Goal: Information Seeking & Learning: Learn about a topic

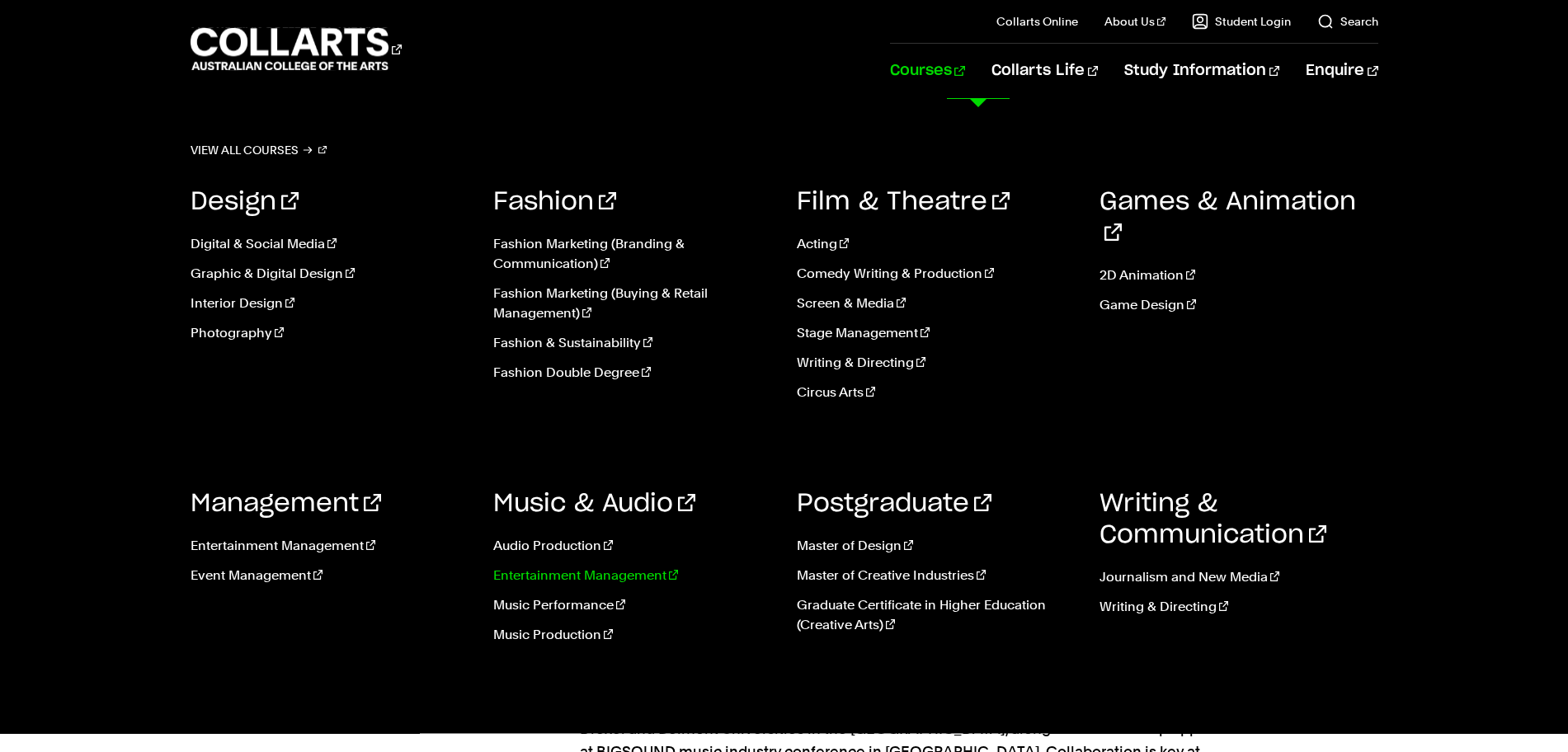
click at [516, 578] on link "Entertainment Management" at bounding box center [632, 575] width 279 height 20
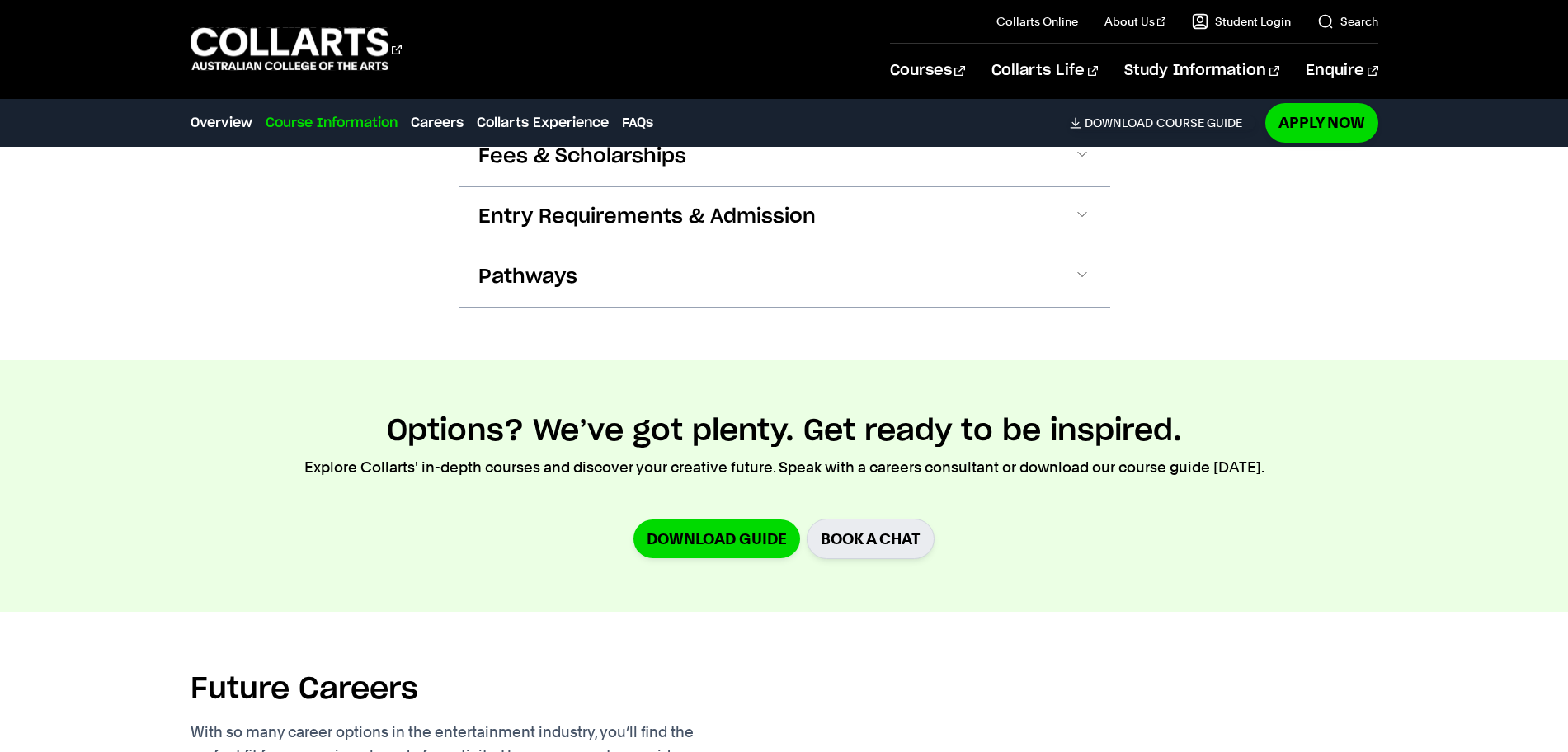
scroll to position [2267, 0]
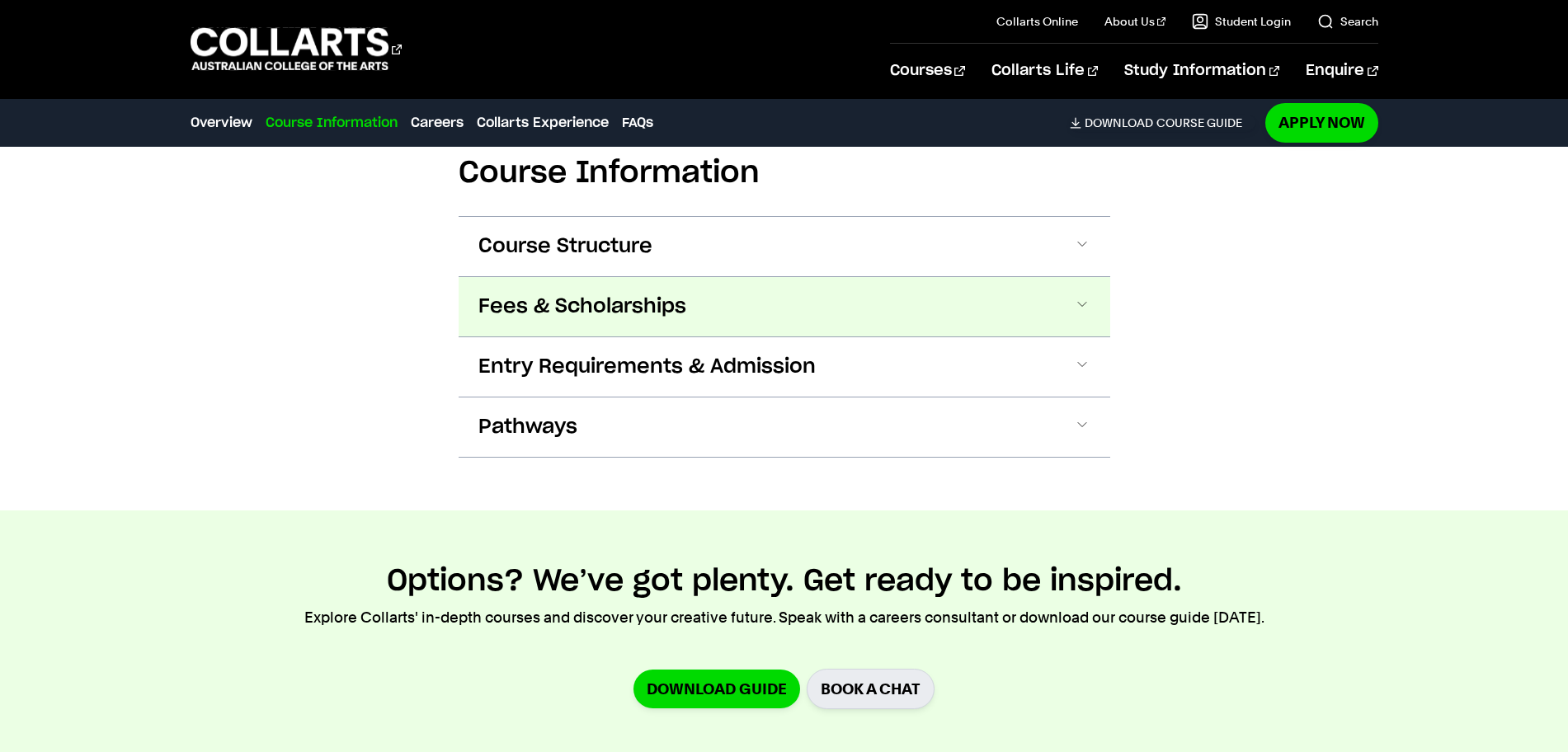
click at [614, 277] on button "Fees & Scholarships" at bounding box center [784, 307] width 652 height 60
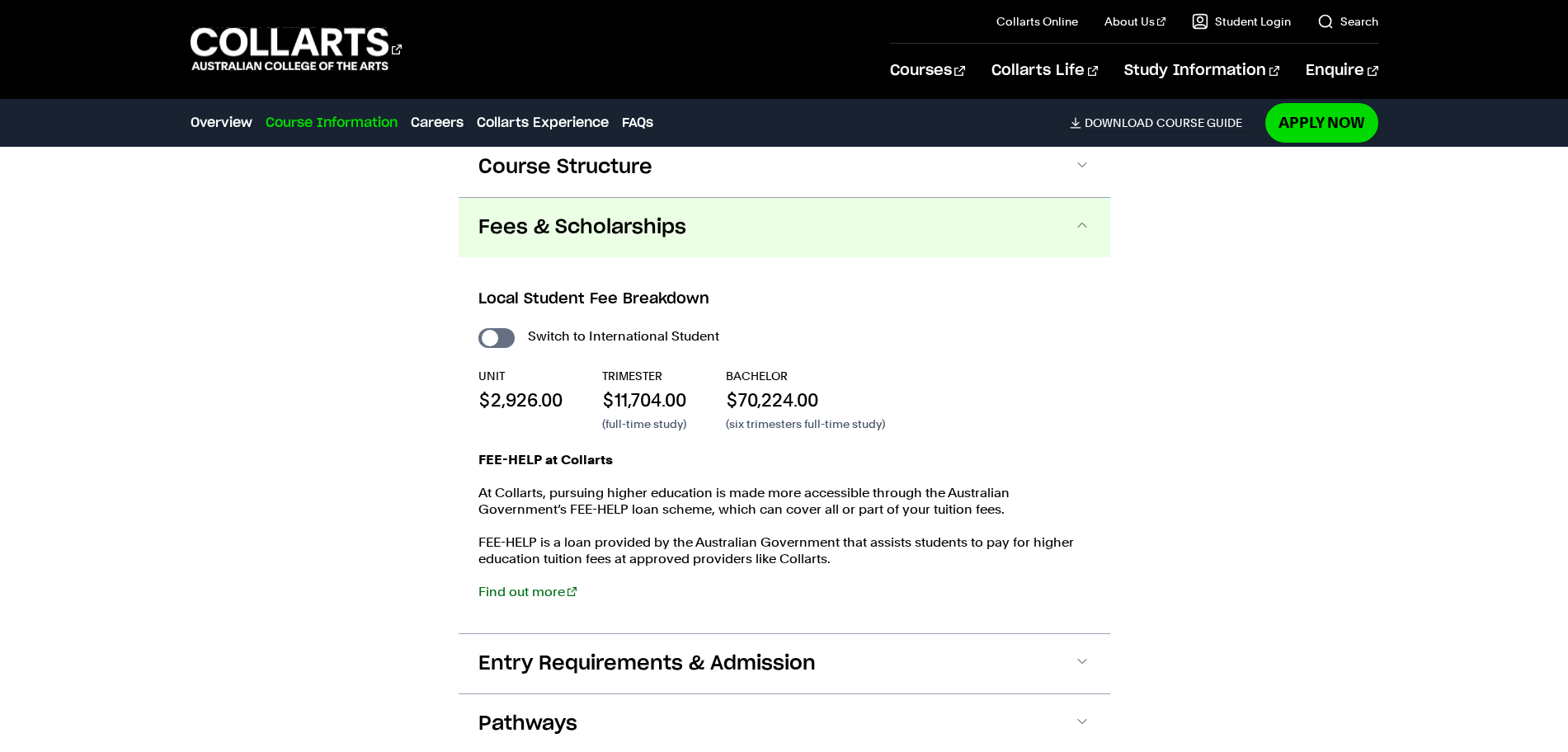
scroll to position [2350, 0]
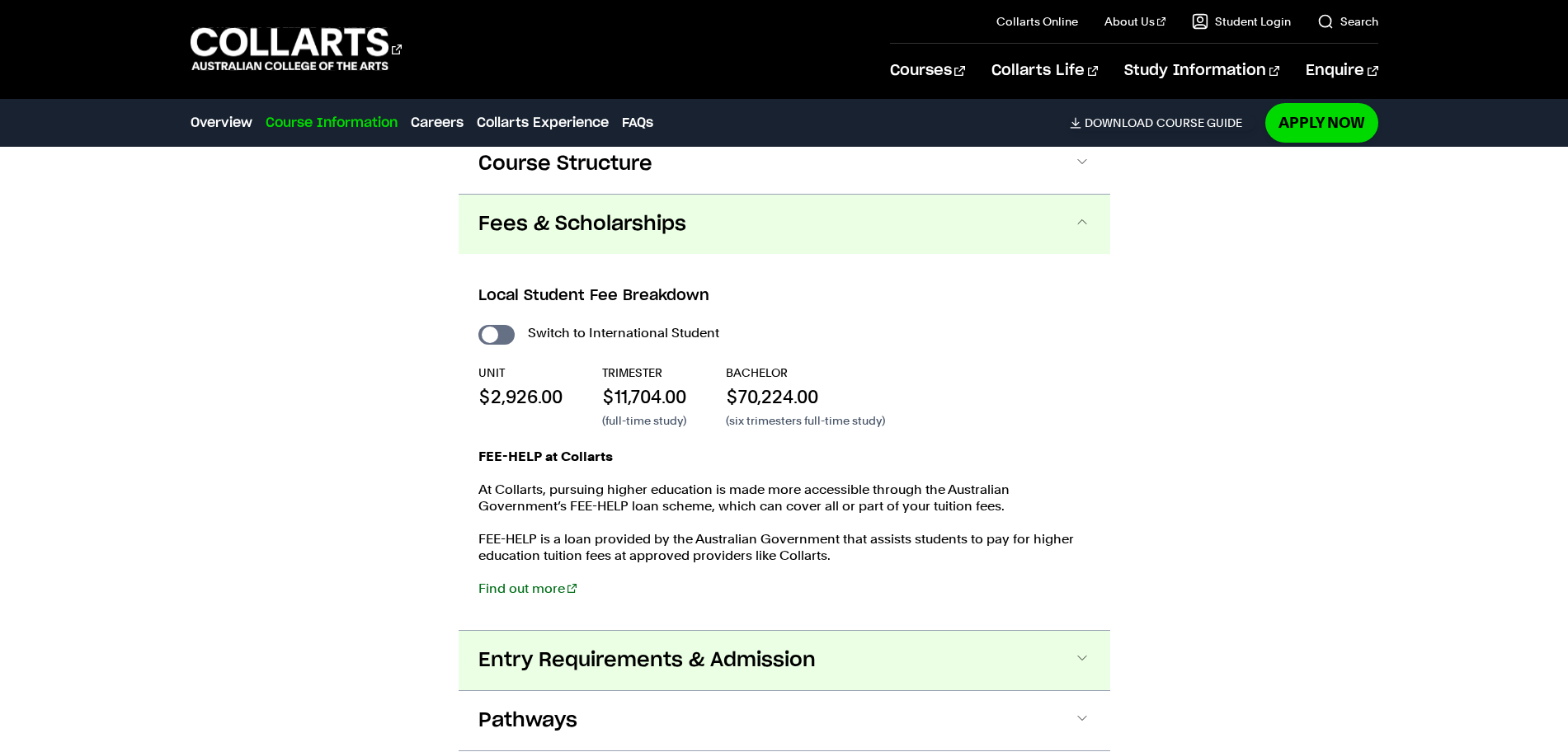
click at [586, 631] on button "Entry Requirements & Admission" at bounding box center [784, 661] width 652 height 60
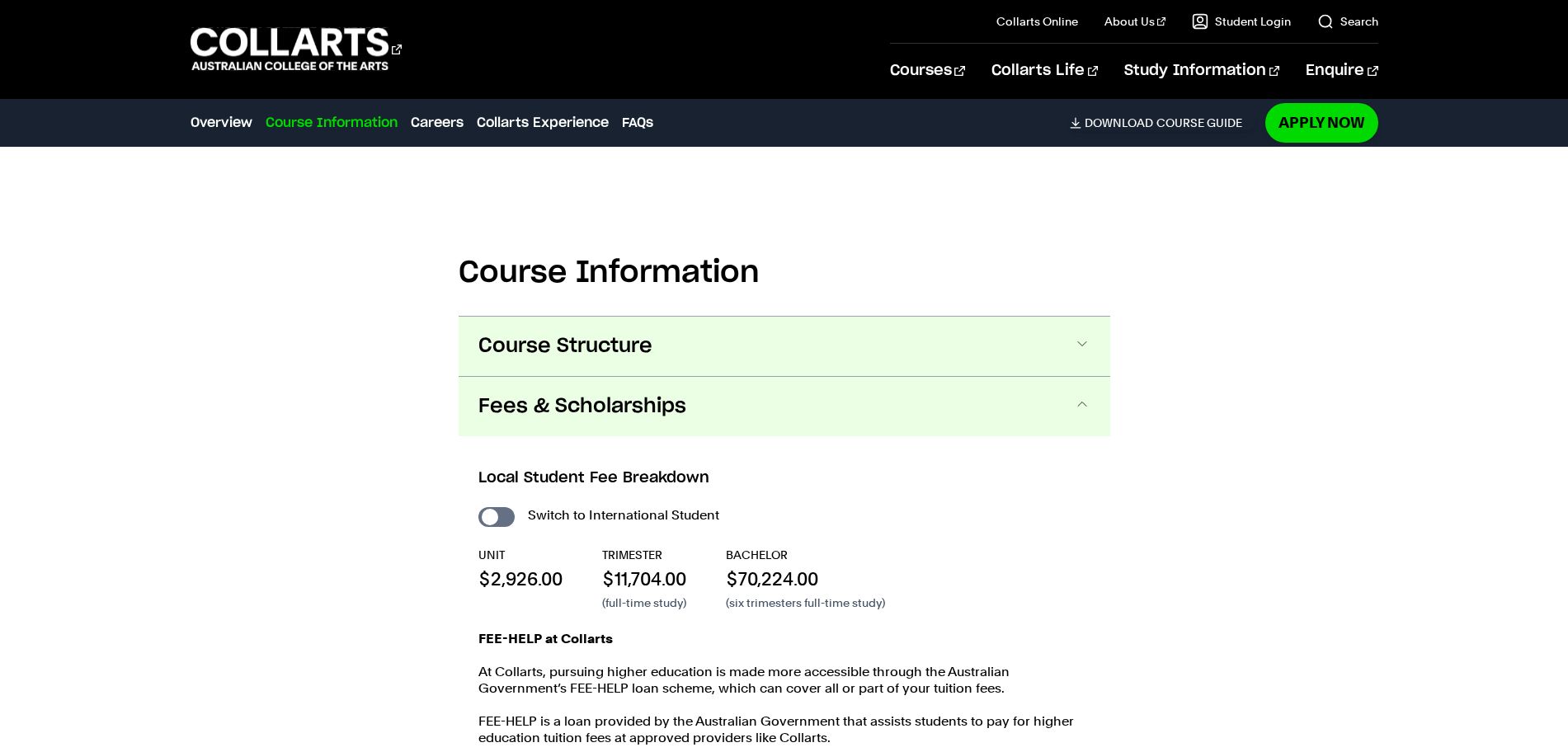
click at [590, 333] on span "Course Structure" at bounding box center [566, 346] width 174 height 26
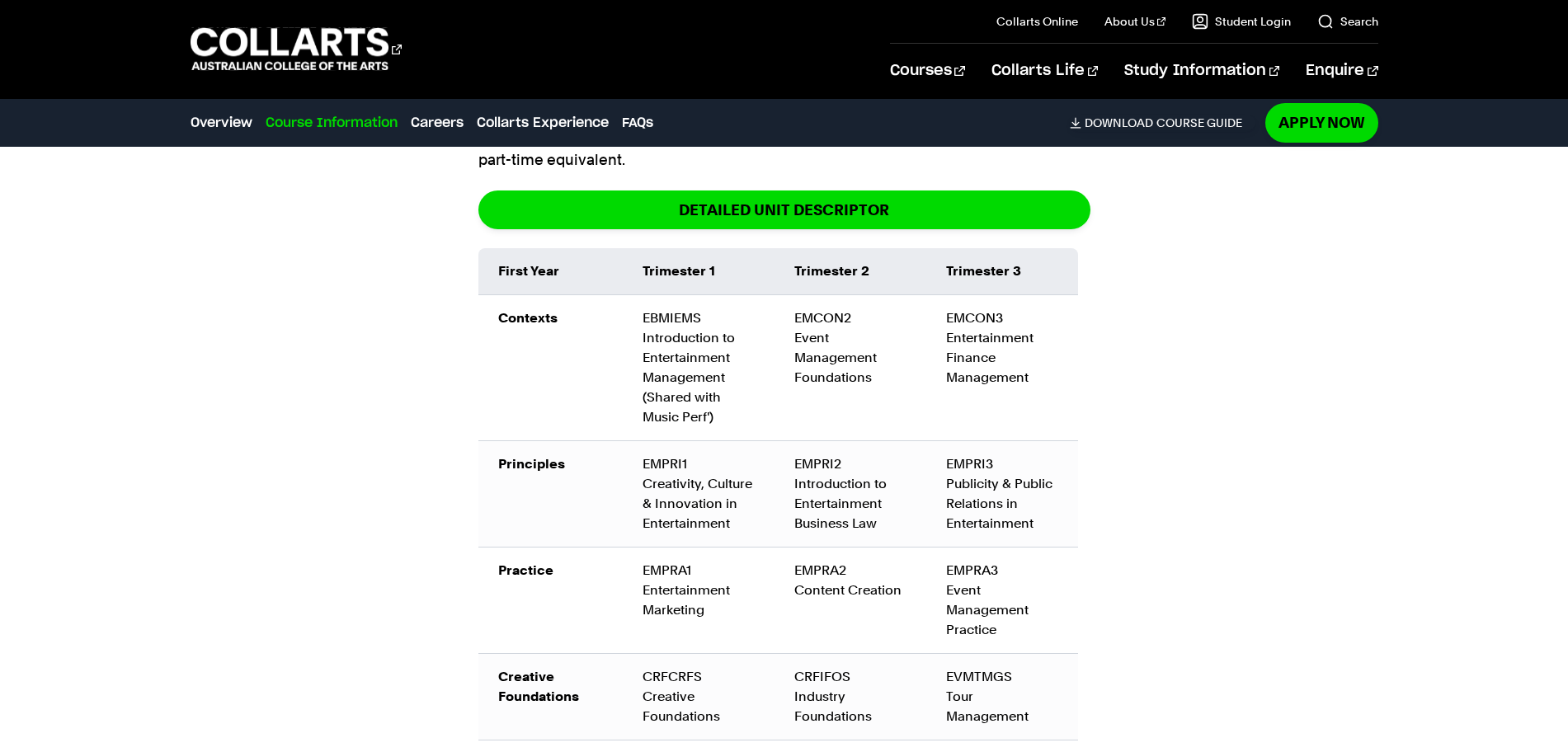
scroll to position [2496, 0]
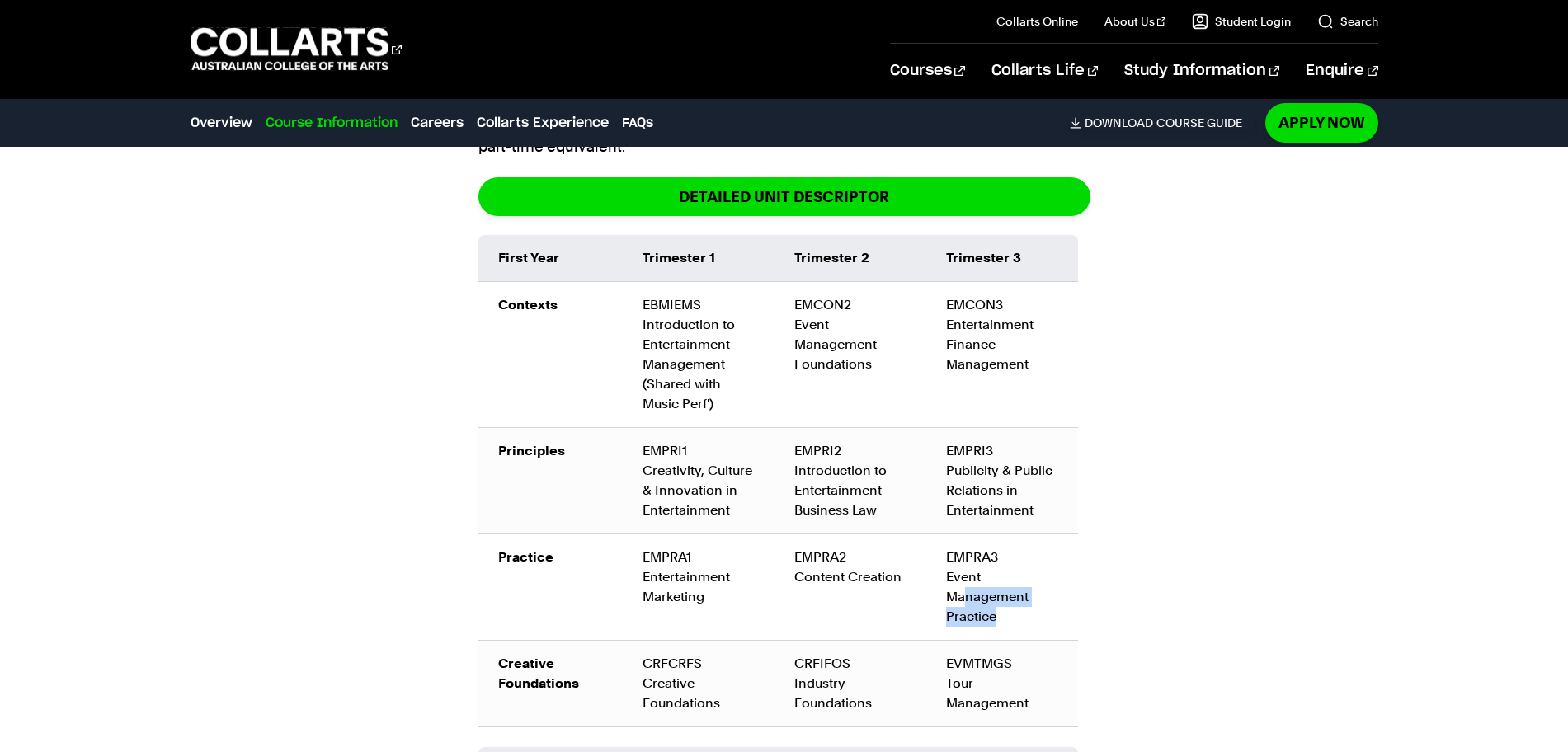
drag, startPoint x: 1006, startPoint y: 565, endPoint x: 954, endPoint y: 536, distance: 59.5
click at [954, 536] on td "EMPRA3 Event Management Practice" at bounding box center [1002, 586] width 152 height 106
click at [952, 533] on td "EMPRA3 Event Management Practice" at bounding box center [1002, 586] width 152 height 106
drag, startPoint x: 993, startPoint y: 577, endPoint x: 933, endPoint y: 543, distance: 69.0
click at [934, 545] on td "EMPRA3 Event Management Practice" at bounding box center [1002, 586] width 152 height 106
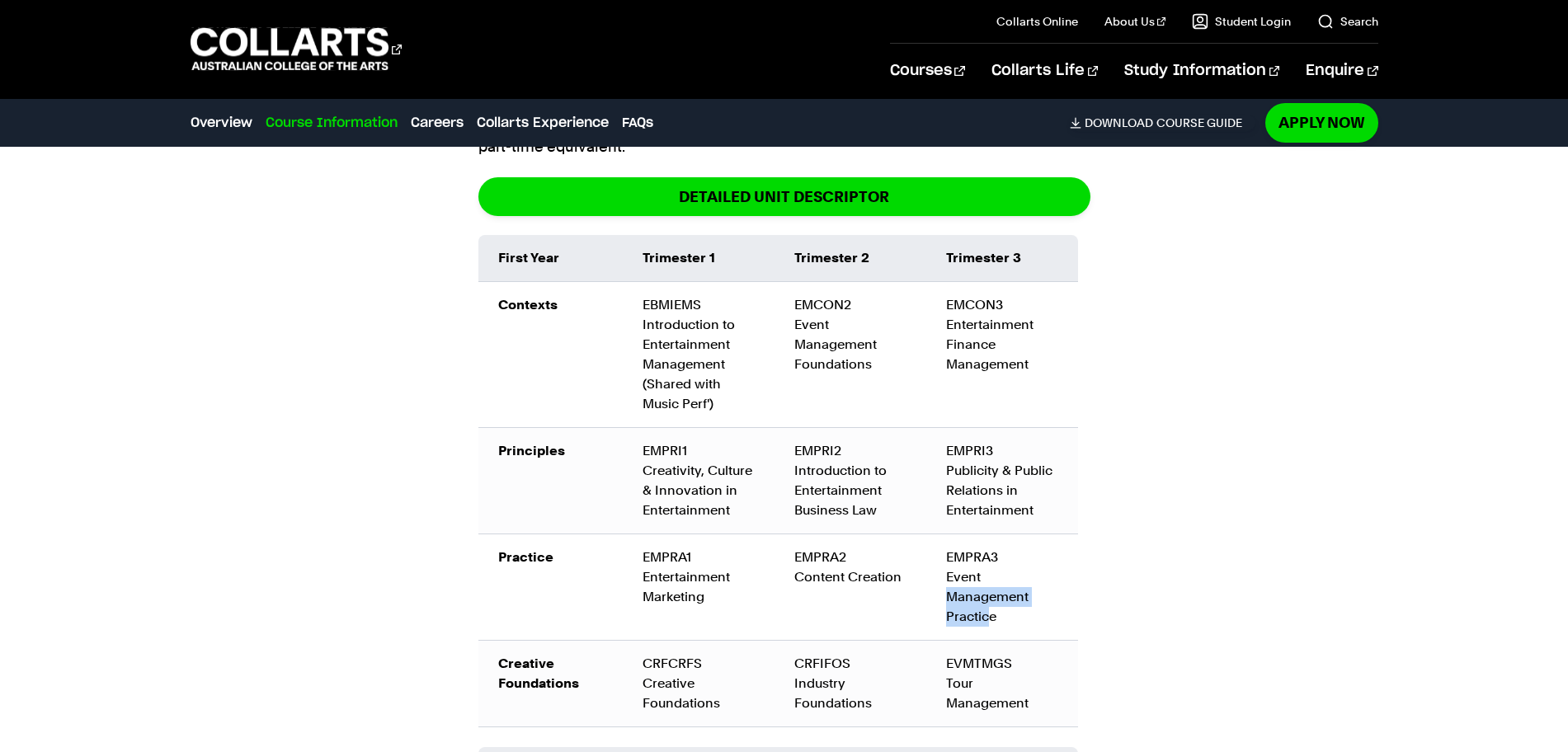
click at [977, 545] on td "EMPRA3 Event Management Practice" at bounding box center [1002, 586] width 152 height 106
drag, startPoint x: 1014, startPoint y: 580, endPoint x: 947, endPoint y: 523, distance: 88.0
click at [947, 533] on td "EMPRA3 Event Management Practice" at bounding box center [1002, 586] width 152 height 106
drag, startPoint x: 726, startPoint y: 639, endPoint x: 682, endPoint y: 620, distance: 47.9
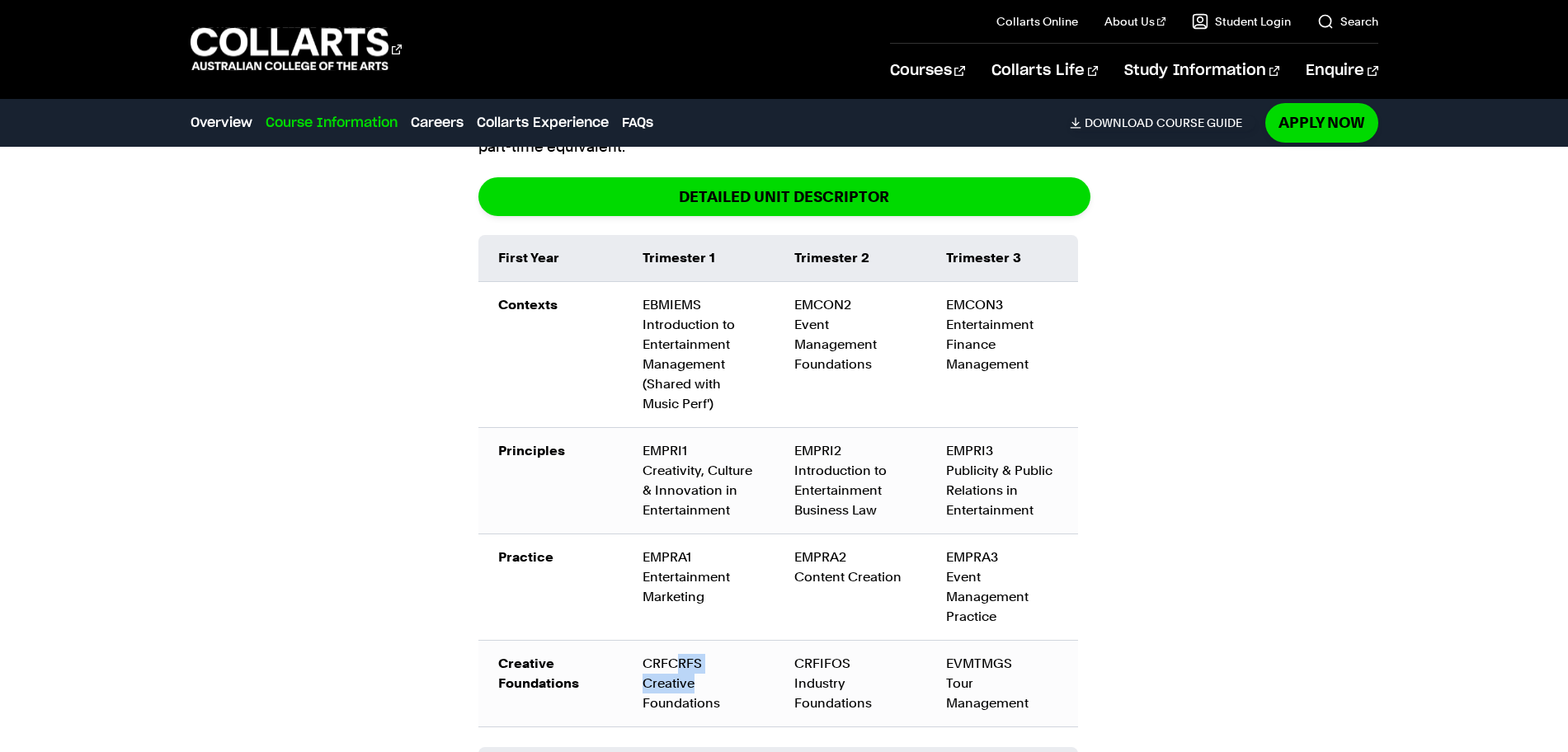
click at [682, 654] on div "CRFCRFS Creative Foundations" at bounding box center [699, 684] width 112 height 60
click at [677, 654] on div "CRFCRFS Creative Foundations" at bounding box center [699, 684] width 112 height 60
click at [658, 654] on div "CRFCRFS Creative Foundations" at bounding box center [699, 684] width 112 height 60
drag, startPoint x: 630, startPoint y: 622, endPoint x: 746, endPoint y: 643, distance: 117.9
click at [746, 643] on td "CRFCRFS Creative Foundations" at bounding box center [699, 683] width 152 height 87
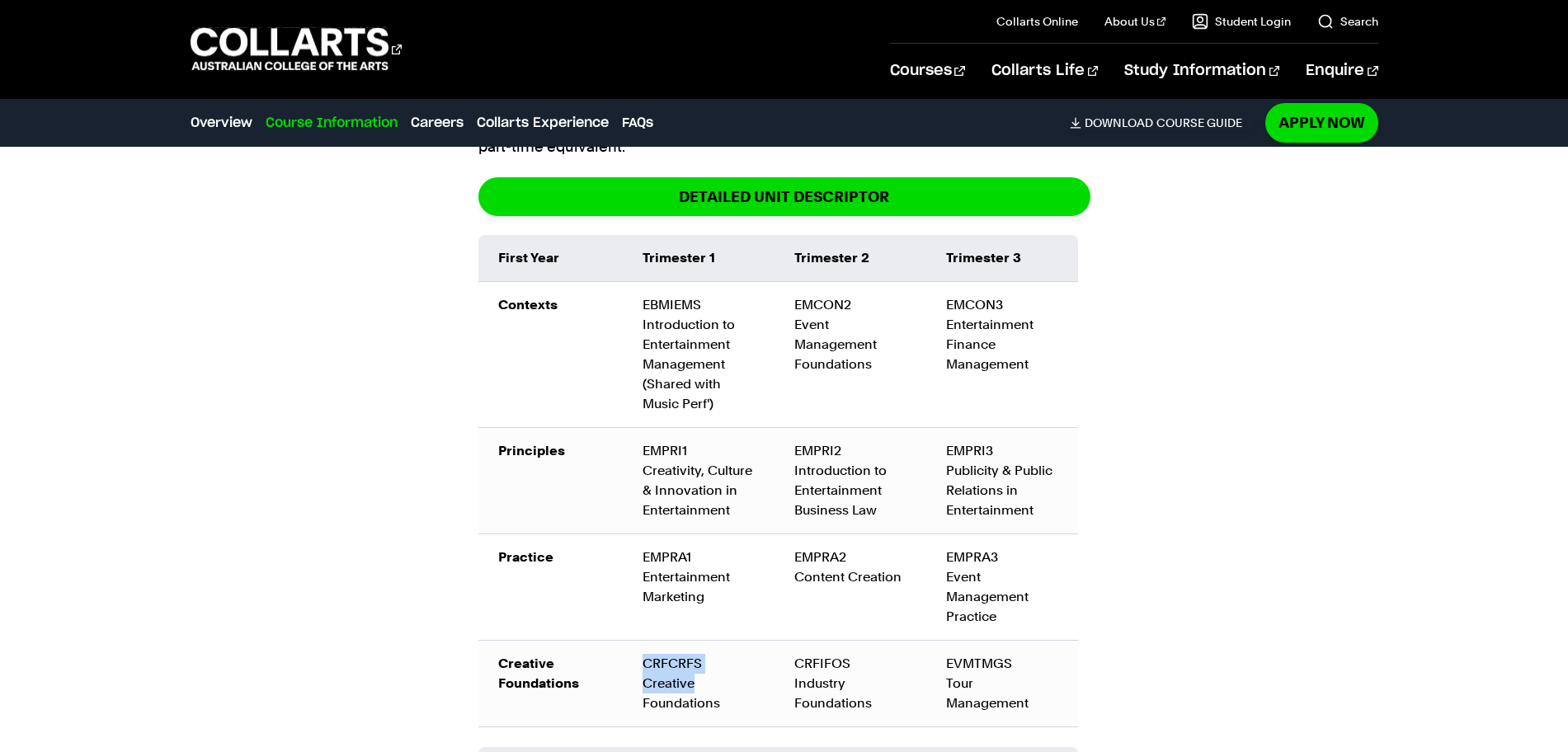
click at [746, 654] on div "CRFCRFS Creative Foundations" at bounding box center [699, 684] width 112 height 60
click at [947, 654] on div "EVMTMGS Tour Management" at bounding box center [1002, 684] width 112 height 60
drag, startPoint x: 919, startPoint y: 655, endPoint x: 853, endPoint y: 649, distance: 66.3
click at [853, 649] on td "CRFIFOS Industry Foundations" at bounding box center [850, 683] width 152 height 87
click at [854, 654] on div "CRFIFOS Industry Foundations" at bounding box center [850, 684] width 112 height 60
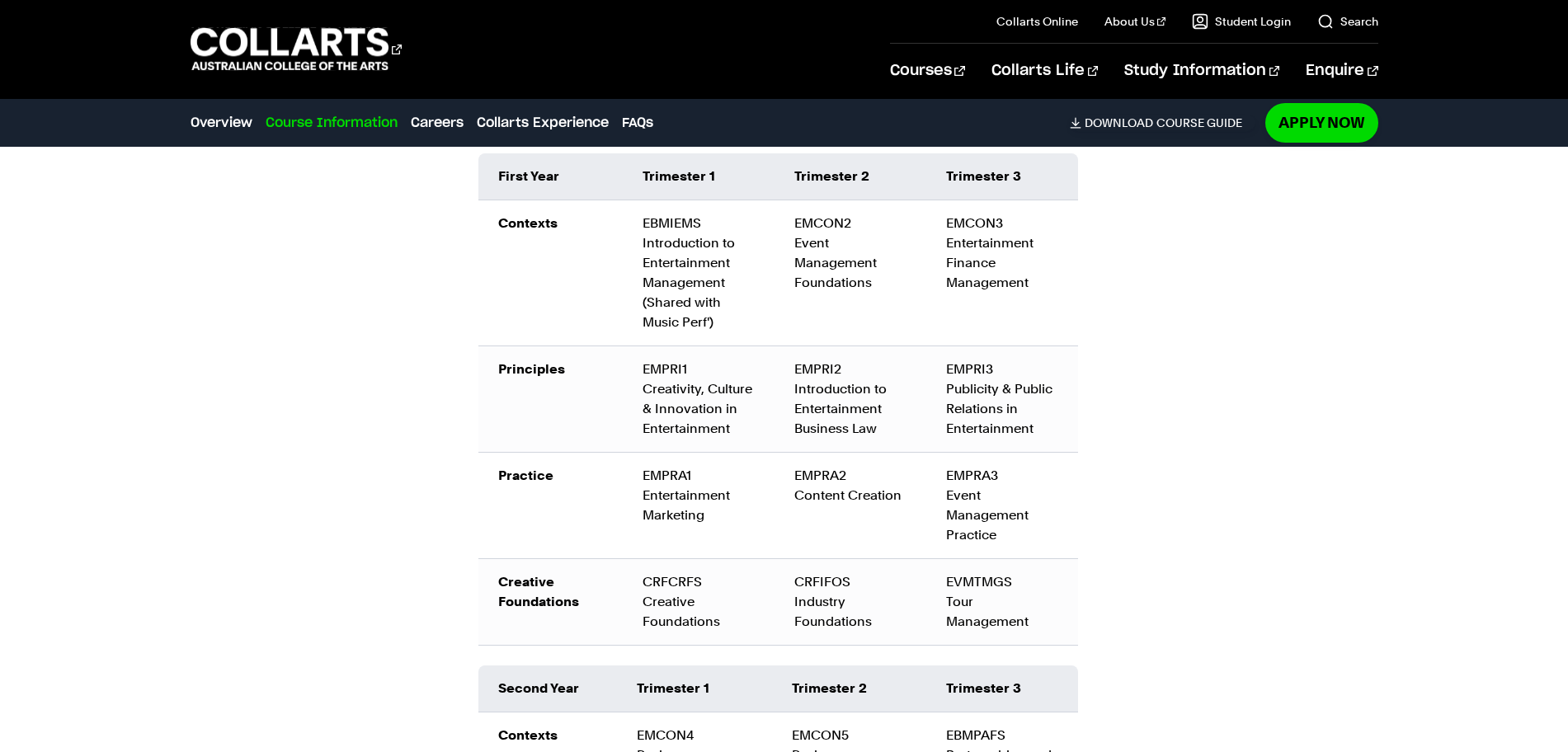
scroll to position [2702, 0]
